Goal: Transaction & Acquisition: Obtain resource

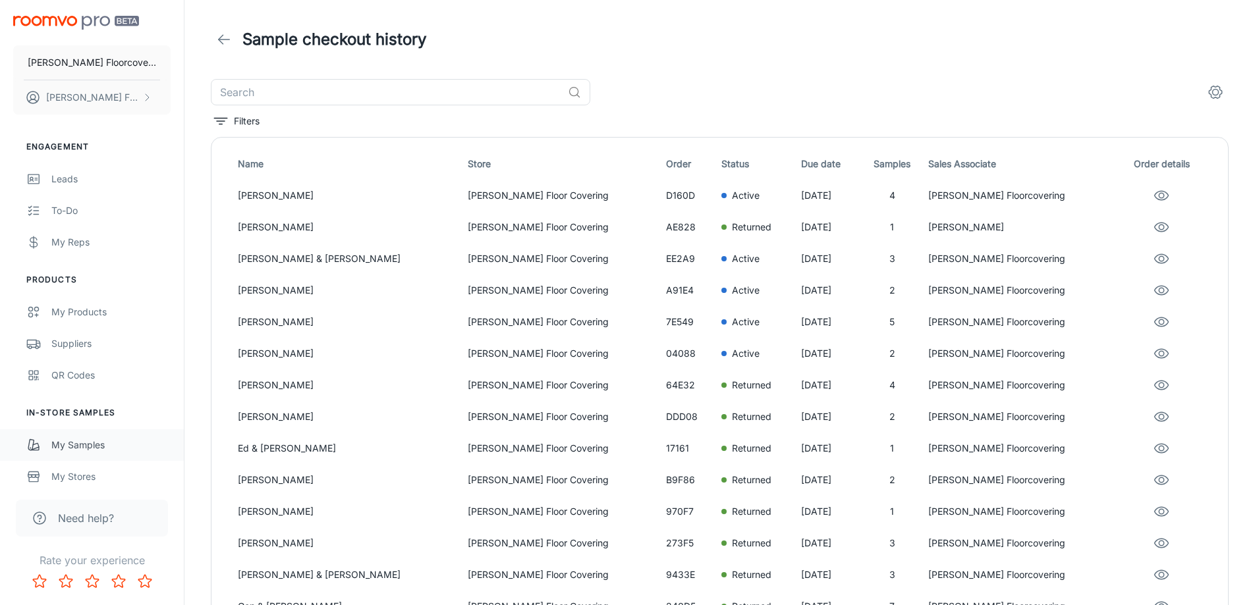
click at [90, 449] on div "My Samples" at bounding box center [110, 445] width 119 height 14
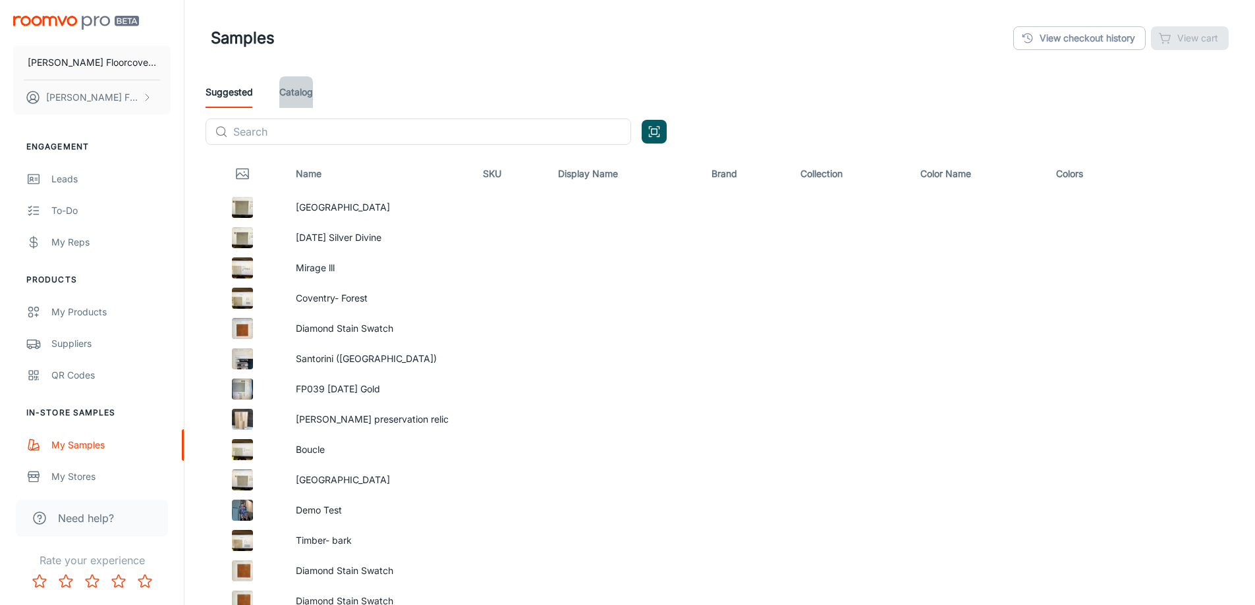
click at [300, 87] on link "Catalog" at bounding box center [296, 92] width 34 height 32
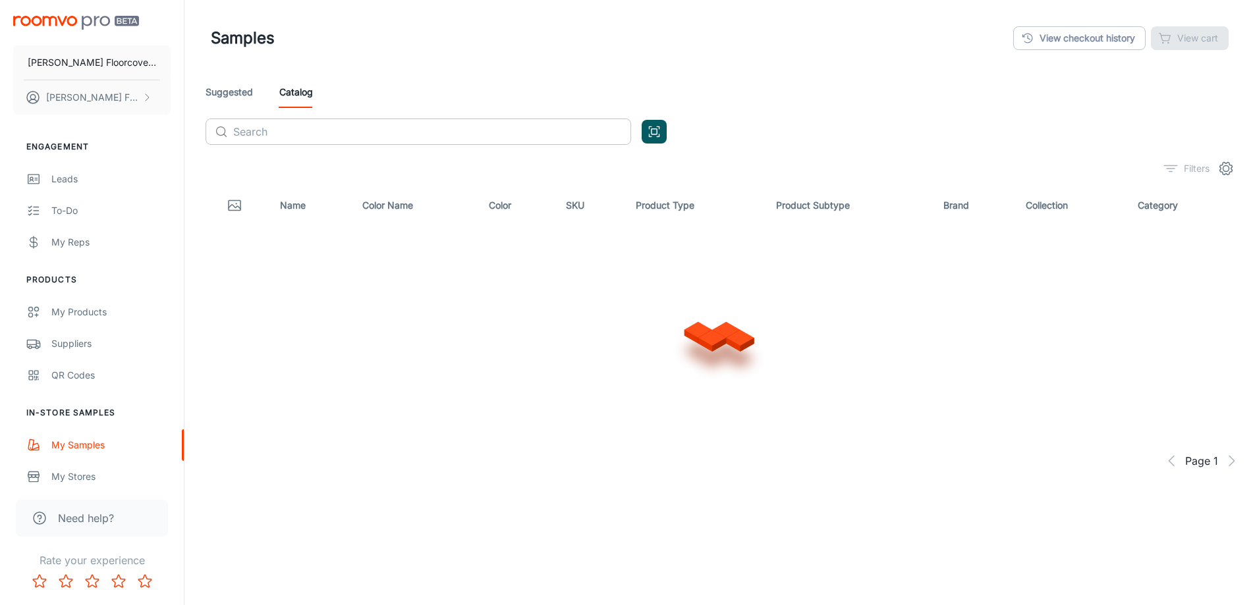
click at [343, 134] on input "text" at bounding box center [432, 132] width 398 height 26
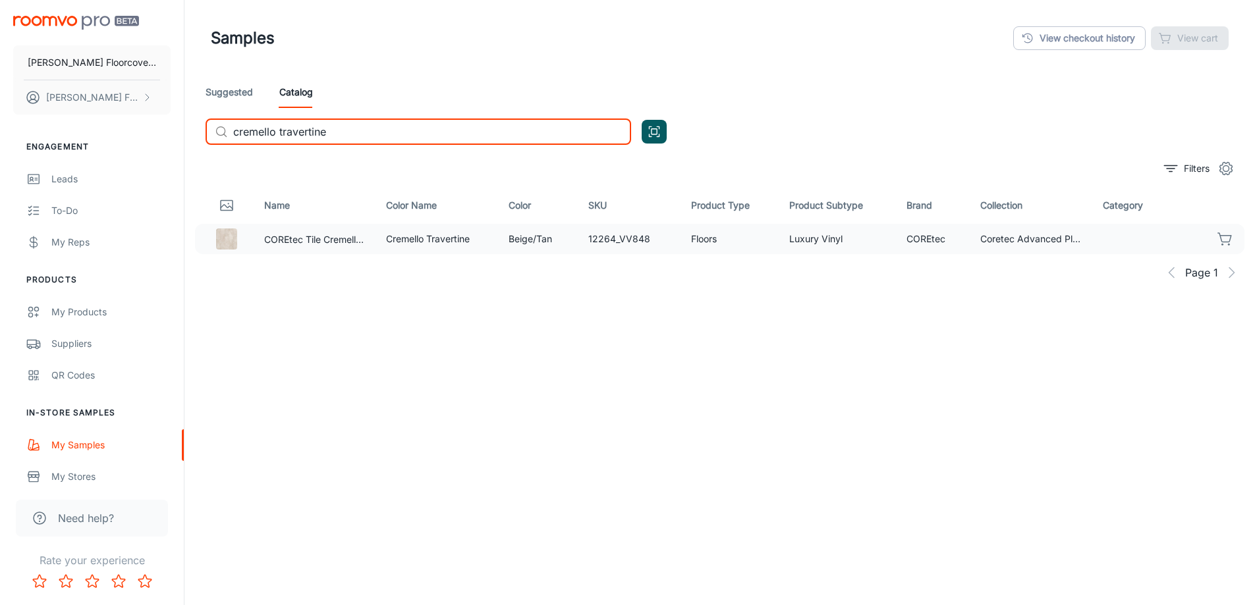
click at [1227, 237] on icon "button" at bounding box center [1225, 239] width 16 height 16
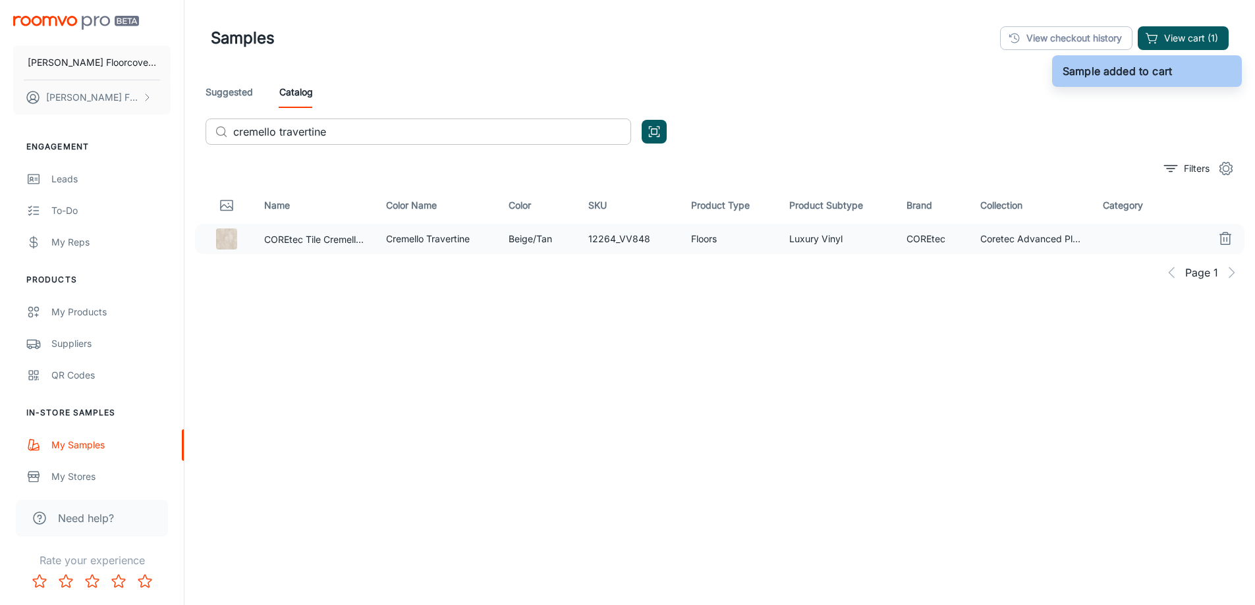
click at [386, 134] on input "cremello travertine" at bounding box center [432, 132] width 398 height 26
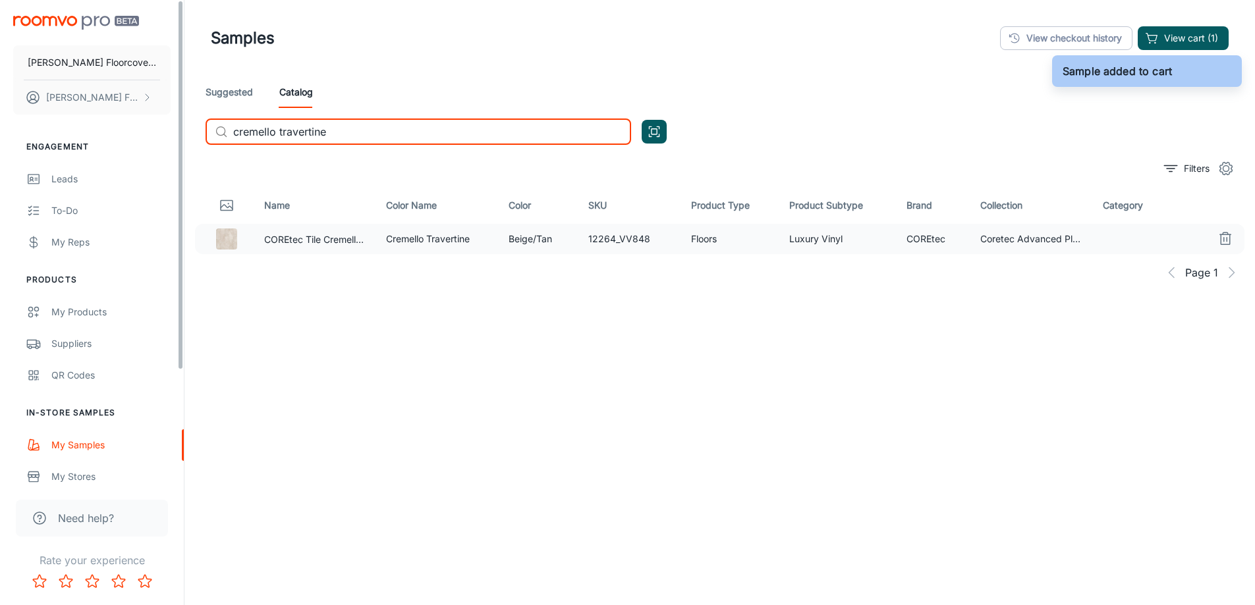
drag, startPoint x: 386, startPoint y: 134, endPoint x: 118, endPoint y: 134, distance: 268.1
click at [119, 134] on div "[PERSON_NAME] Floorcovering [PERSON_NAME] Floorcovering Engagement Leads To-do …" at bounding box center [627, 333] width 1255 height 667
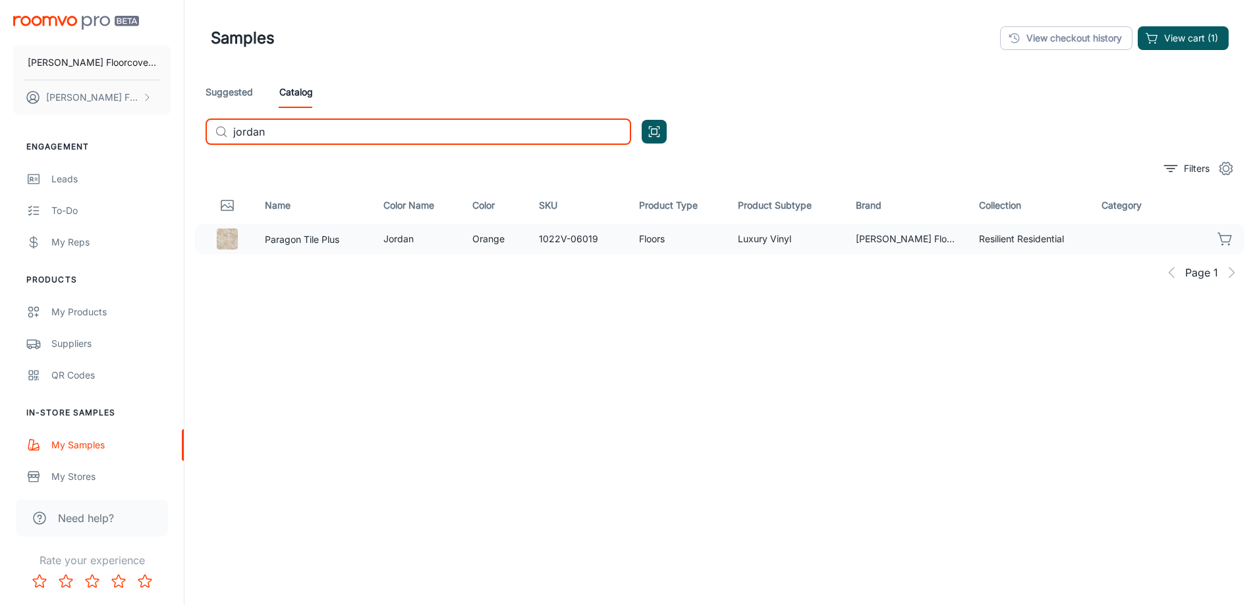
type input "jordan"
click at [1227, 242] on icon "button" at bounding box center [1224, 237] width 13 height 9
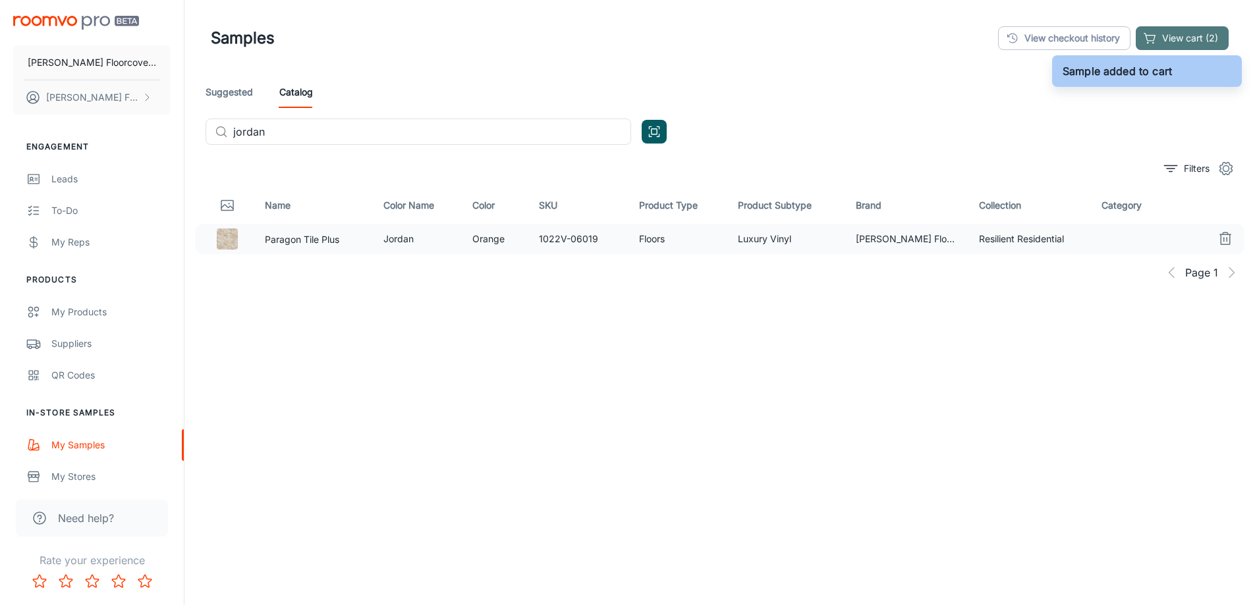
click at [1214, 36] on button "View cart (2)" at bounding box center [1182, 38] width 93 height 24
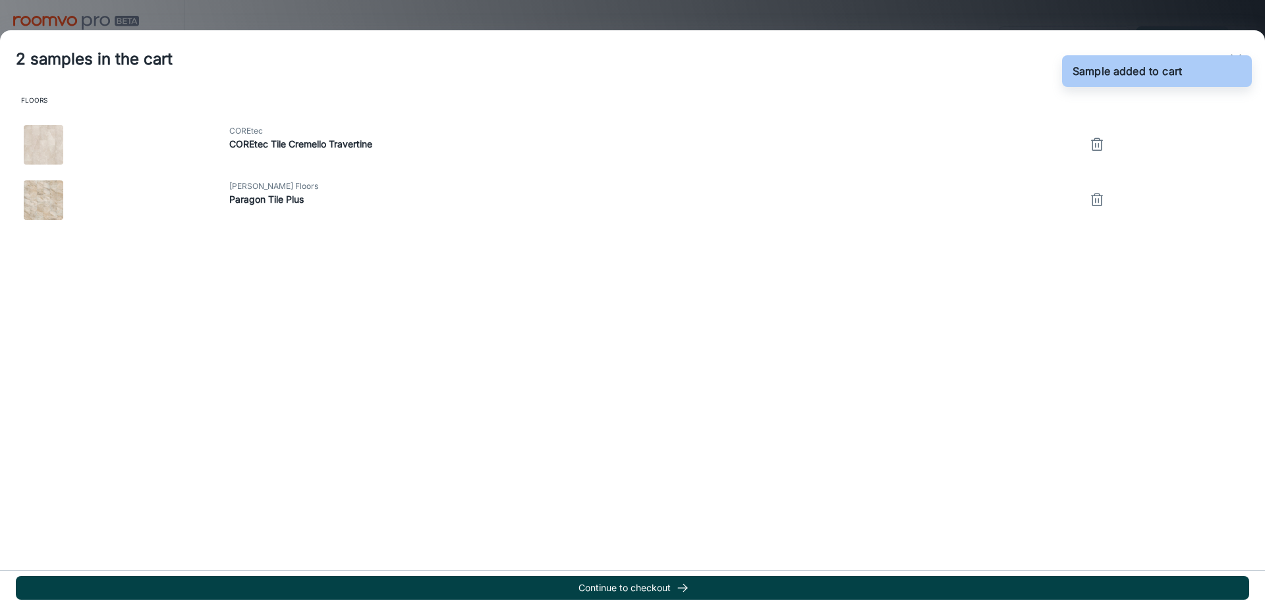
click at [692, 588] on button "Continue to checkout" at bounding box center [632, 588] width 1233 height 24
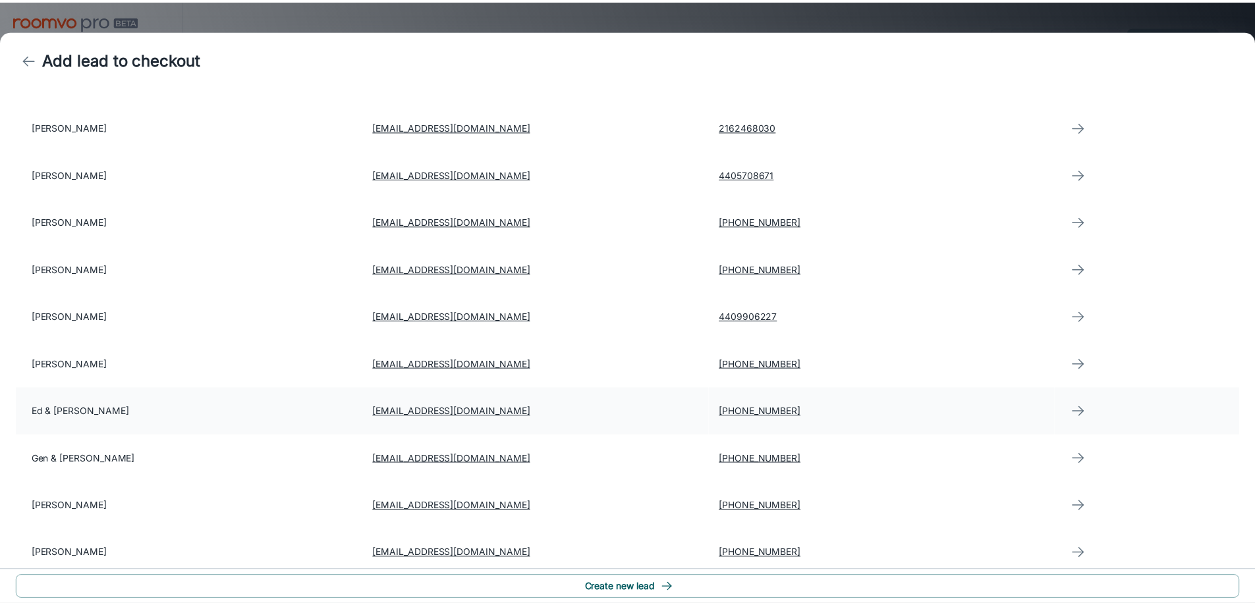
scroll to position [132, 0]
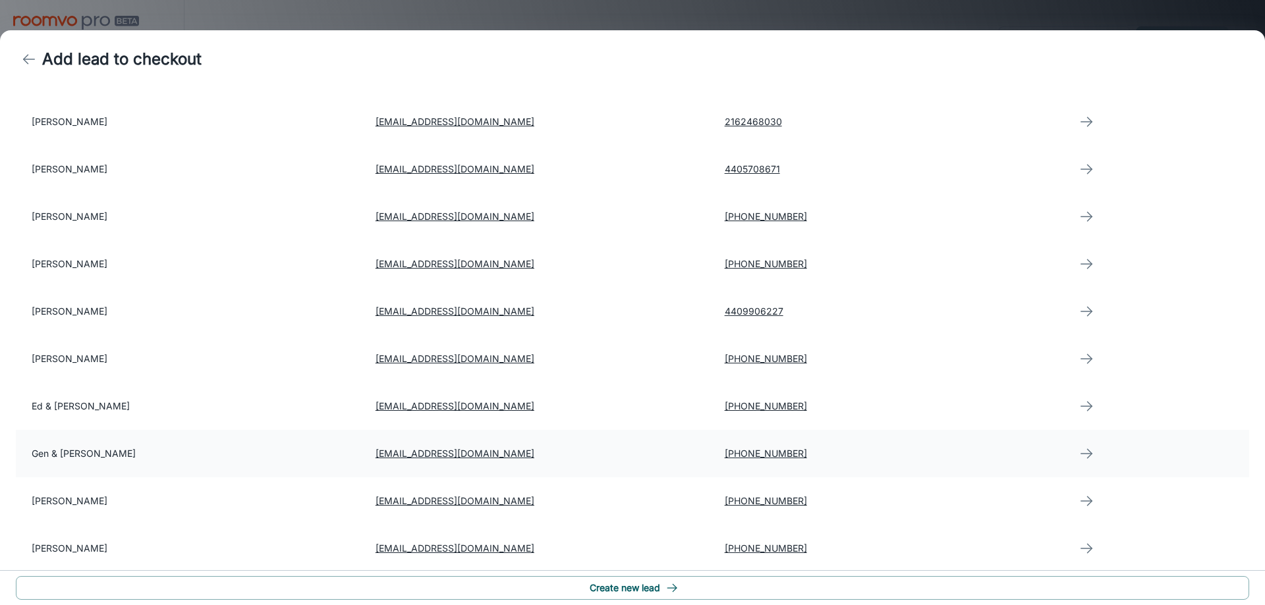
click at [113, 459] on td "Gen & [PERSON_NAME]" at bounding box center [190, 453] width 349 height 47
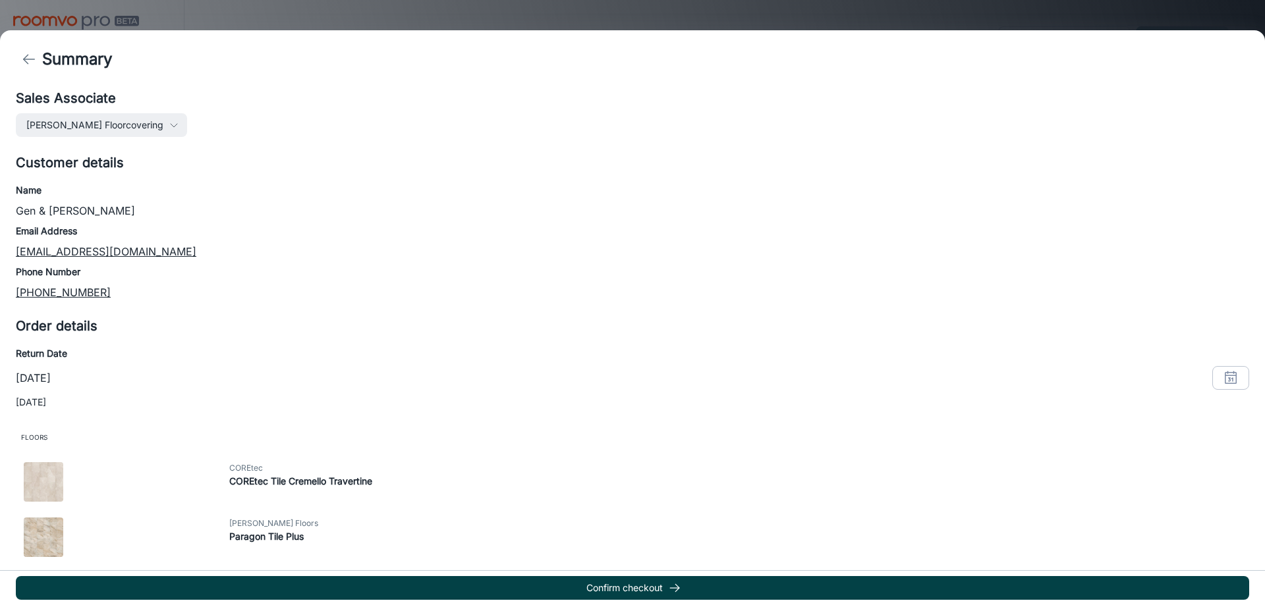
click at [649, 592] on button "Confirm checkout" at bounding box center [632, 588] width 1233 height 24
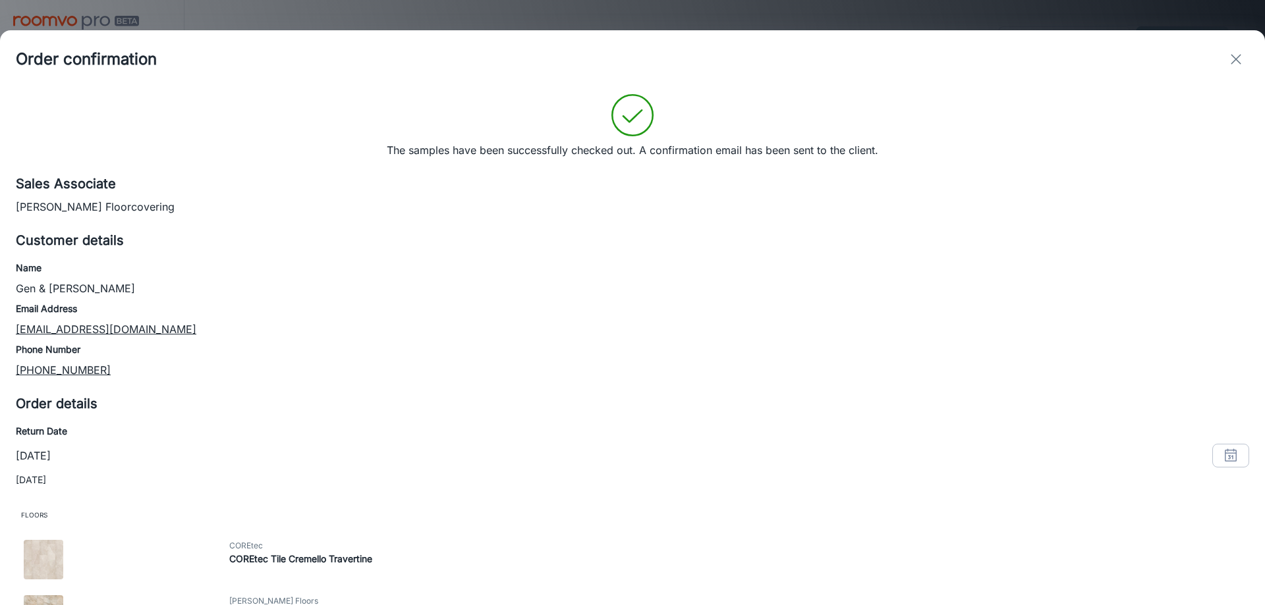
click at [1237, 63] on icon "exit" at bounding box center [1236, 59] width 16 height 16
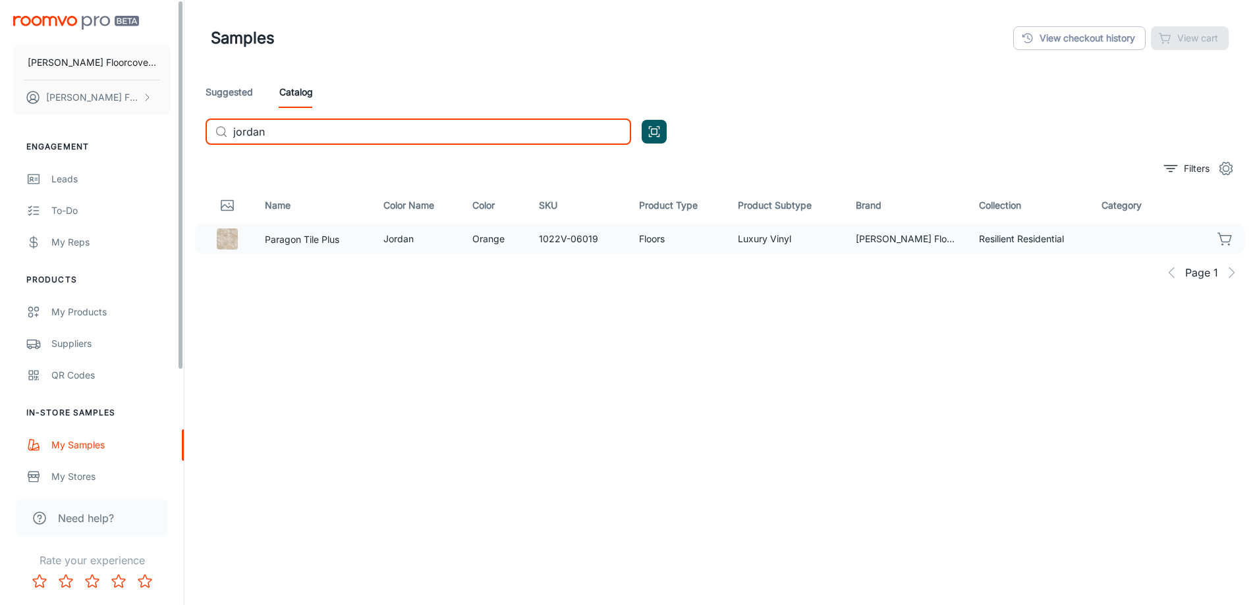
drag, startPoint x: 310, startPoint y: 132, endPoint x: 149, endPoint y: 148, distance: 161.6
click at [149, 148] on div "[PERSON_NAME] Floorcovering [PERSON_NAME] Floorcovering Engagement Leads To-do …" at bounding box center [627, 333] width 1255 height 667
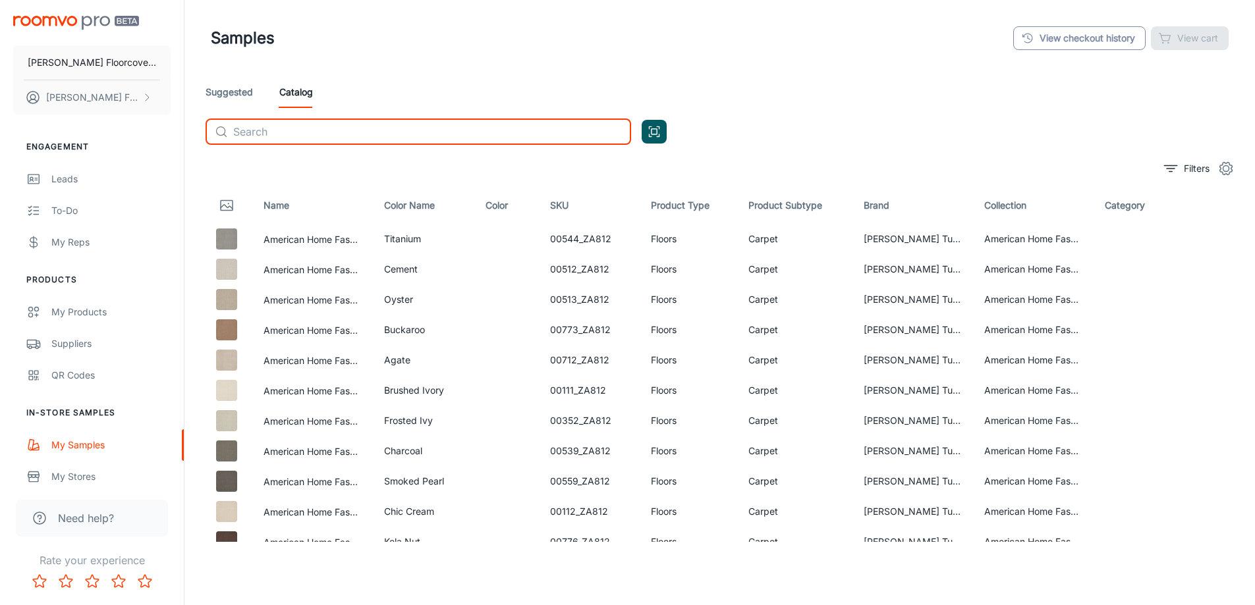
click at [1077, 40] on link "View checkout history" at bounding box center [1079, 38] width 132 height 24
